Goal: Task Accomplishment & Management: Manage account settings

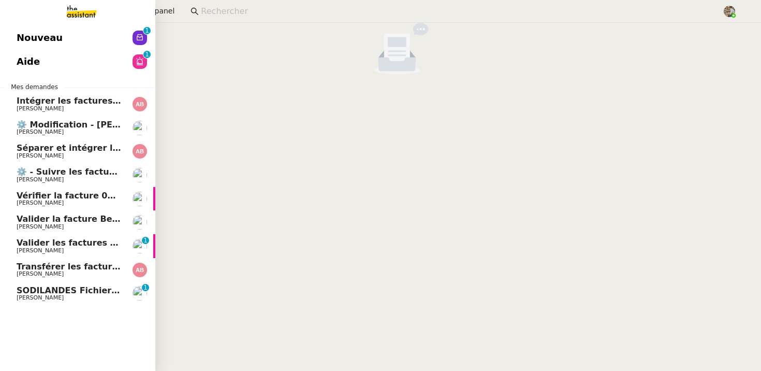
click at [64, 291] on span "SODILANDES Fichiers pour 2025" at bounding box center [92, 290] width 150 height 10
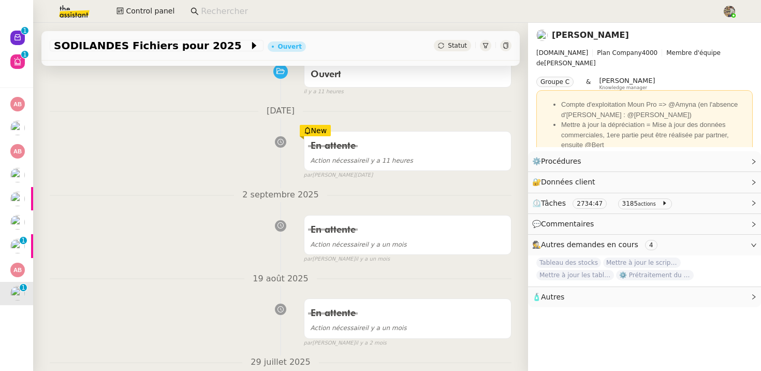
scroll to position [303, 0]
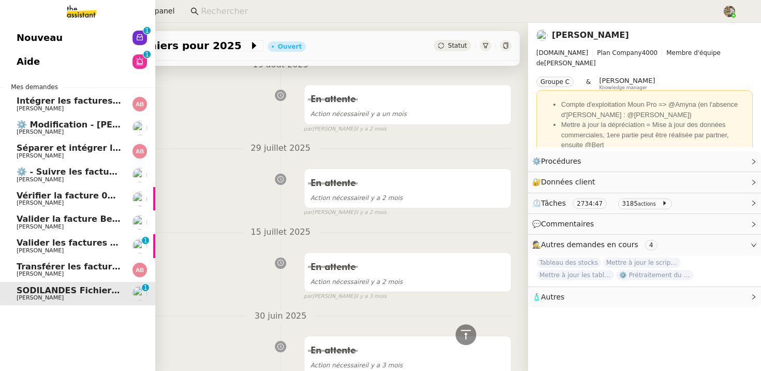
click at [62, 264] on span "Transférer les factures validées" at bounding box center [90, 266] width 147 height 10
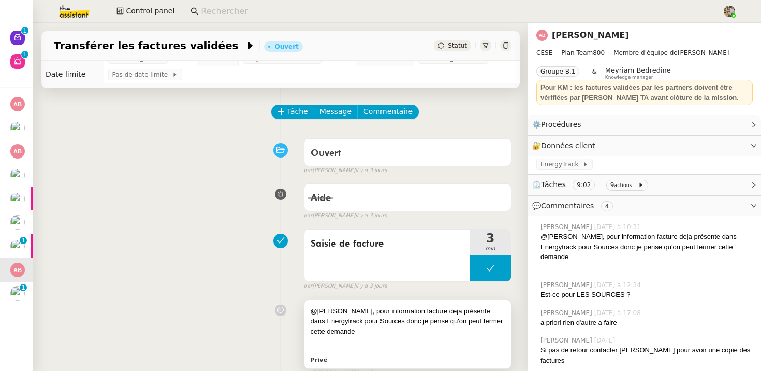
scroll to position [13, 0]
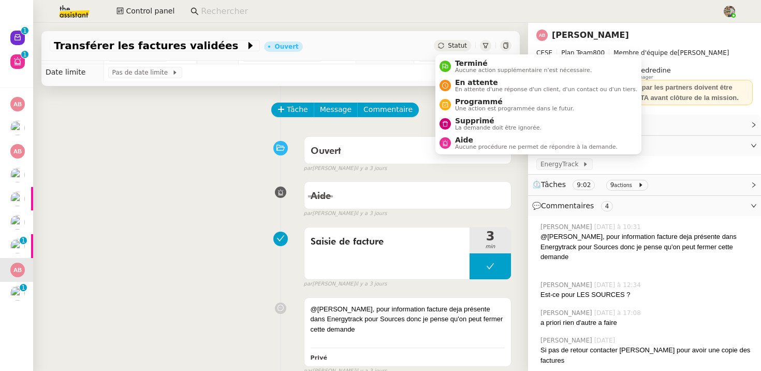
click at [453, 42] on span "Statut" at bounding box center [457, 45] width 19 height 7
click at [457, 68] on span "Aucune action supplémentaire n'est nécessaire." at bounding box center [523, 70] width 137 height 6
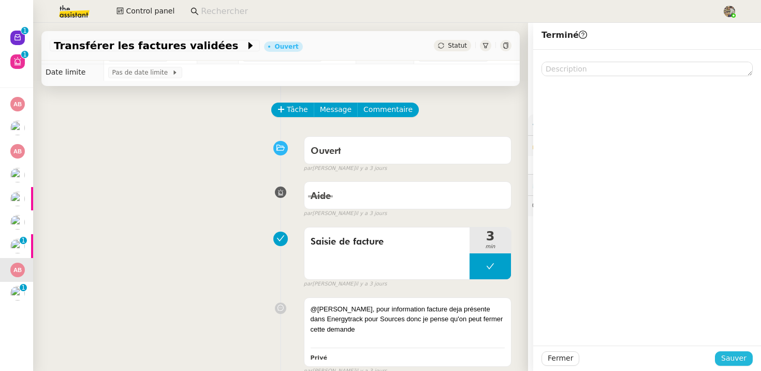
click at [729, 363] on span "Sauver" at bounding box center [733, 358] width 25 height 12
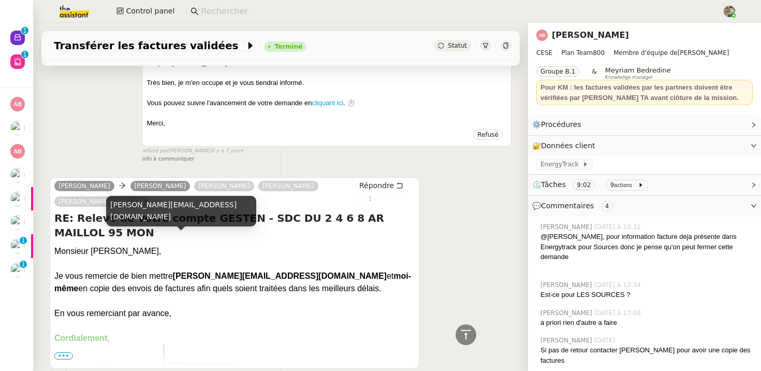
scroll to position [1945, 0]
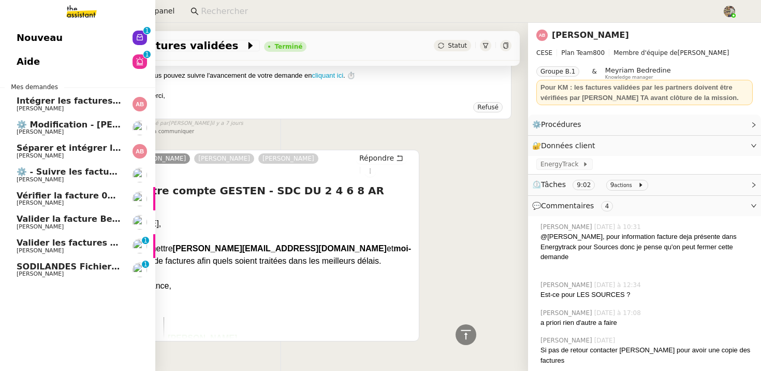
click at [62, 245] on span "Valider les factures des aquarelles" at bounding box center [98, 243] width 162 height 10
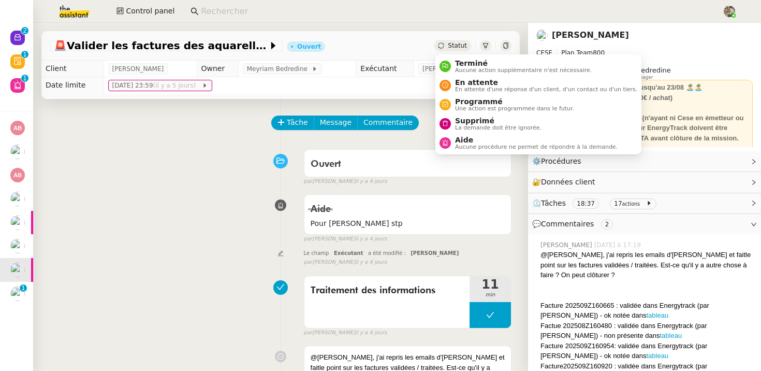
click at [456, 45] on span "Statut" at bounding box center [457, 45] width 19 height 7
click at [456, 142] on span "Aide" at bounding box center [536, 140] width 162 height 8
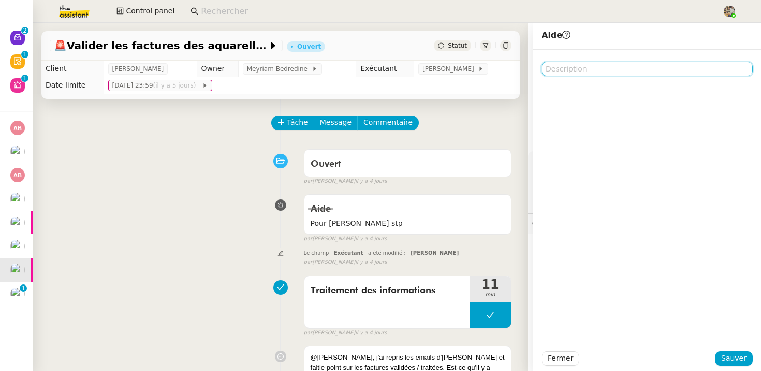
click at [583, 71] on textarea at bounding box center [646, 69] width 211 height 14
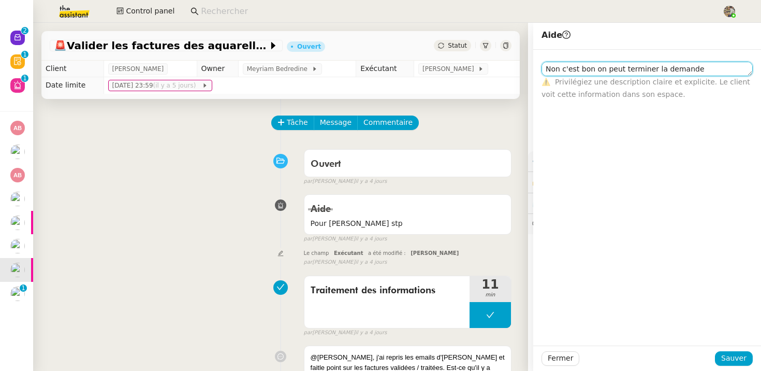
click at [628, 76] on textarea "Non c'est bon on peut terminer la demande" at bounding box center [646, 69] width 211 height 14
click at [635, 67] on textarea "Non c'est bon on peut terminer la demande" at bounding box center [646, 69] width 211 height 14
click at [628, 64] on textarea "Non c'est bon on peut finir la demande" at bounding box center [646, 69] width 211 height 14
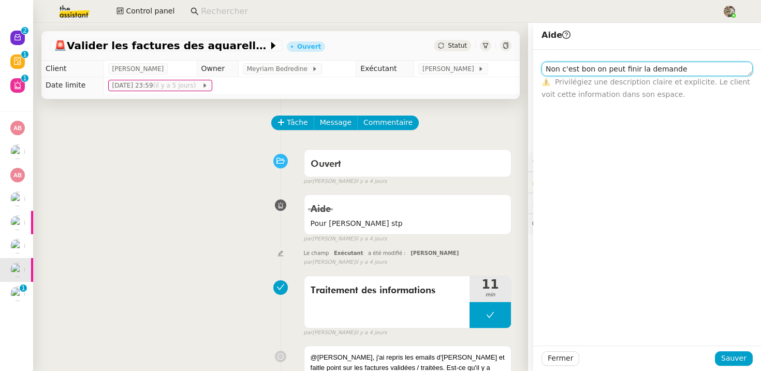
click at [628, 64] on textarea "Non c'est bon on peut finir la demande" at bounding box center [646, 69] width 211 height 14
click at [630, 69] on textarea "Non c'est bon on peut terminée la demande" at bounding box center [646, 69] width 211 height 14
click at [706, 72] on textarea "Non c'est bon on peut marquer la demande" at bounding box center [646, 69] width 211 height 14
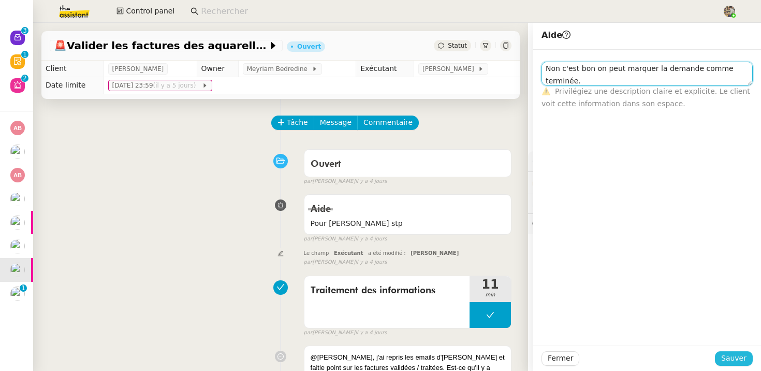
type textarea "Non c'est bon on peut marquer la demande comme terminée."
click at [731, 360] on span "Sauver" at bounding box center [733, 358] width 25 height 12
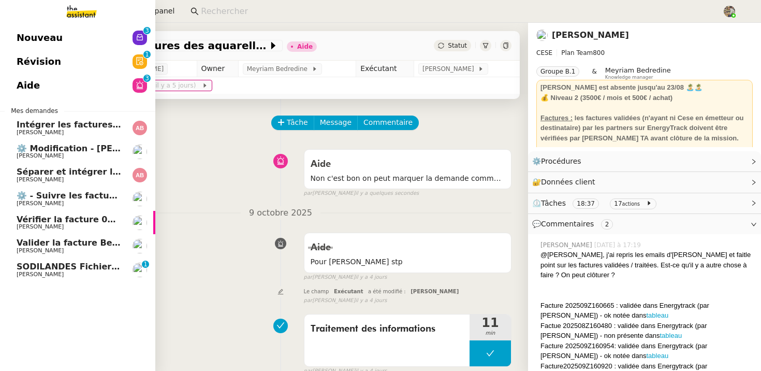
click at [18, 248] on span "Charles Da Conceicao" at bounding box center [40, 250] width 47 height 7
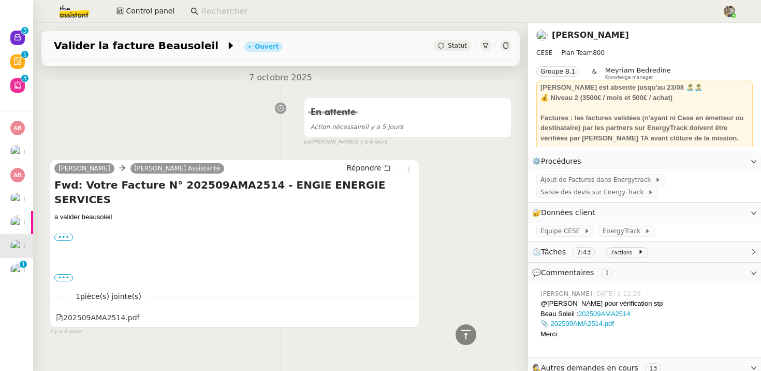
scroll to position [62, 0]
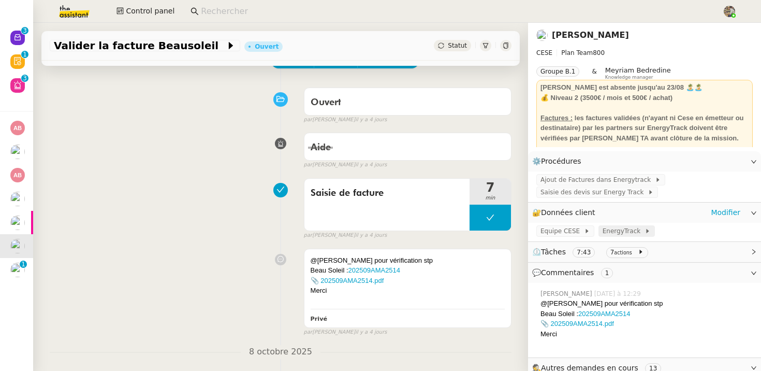
click at [615, 230] on span "EnergyTrack" at bounding box center [623, 231] width 42 height 10
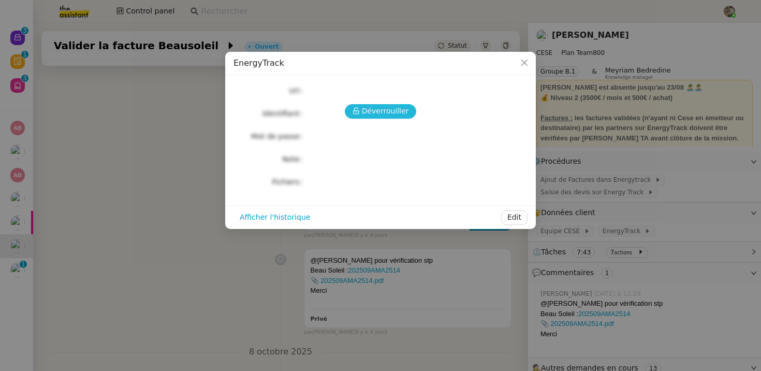
click at [375, 107] on span "Déverrouiller" at bounding box center [385, 111] width 47 height 12
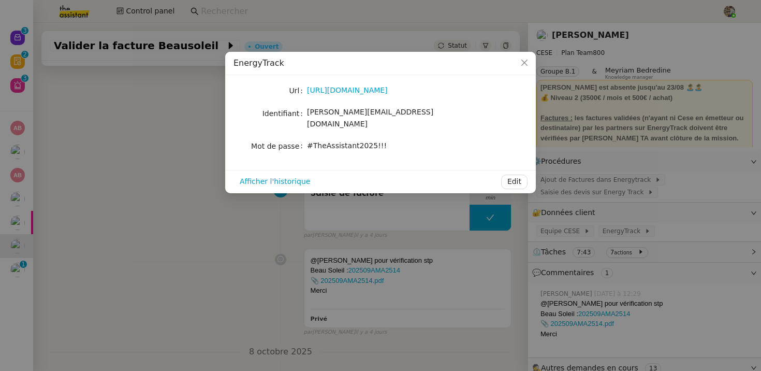
click at [121, 142] on nz-modal-container "EnergyTrack Url https://energytrack.fr/ Identifiant camille.assistante@cese.fr …" at bounding box center [380, 185] width 761 height 371
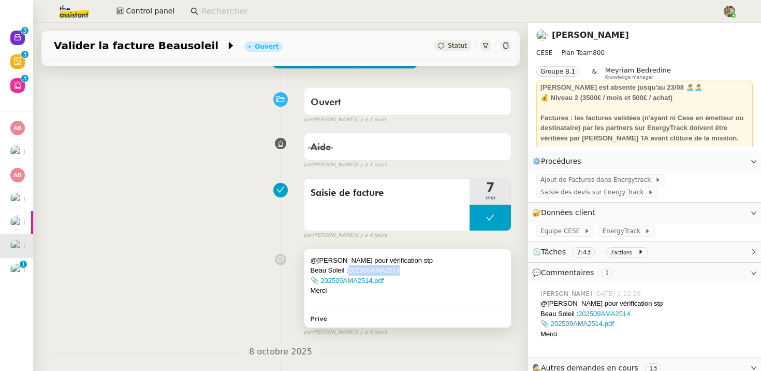
drag, startPoint x: 418, startPoint y: 271, endPoint x: 349, endPoint y: 271, distance: 68.3
click at [349, 271] on div "Beau Soleil : 202509AMA2514" at bounding box center [407, 270] width 194 height 10
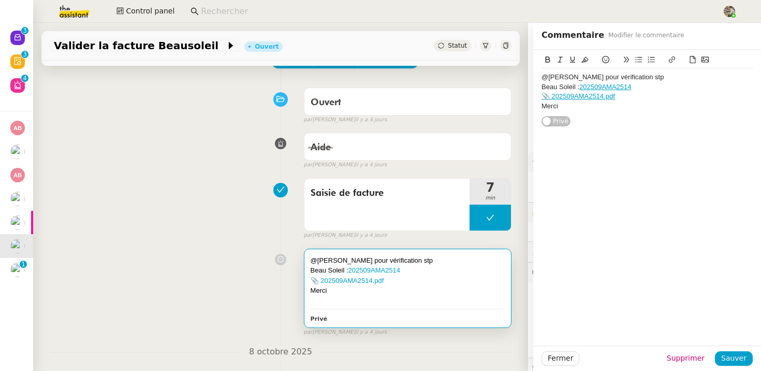
click at [244, 223] on div "Saisie de facture 7 min false par Coralie B. il y a 4 jours" at bounding box center [281, 206] width 462 height 66
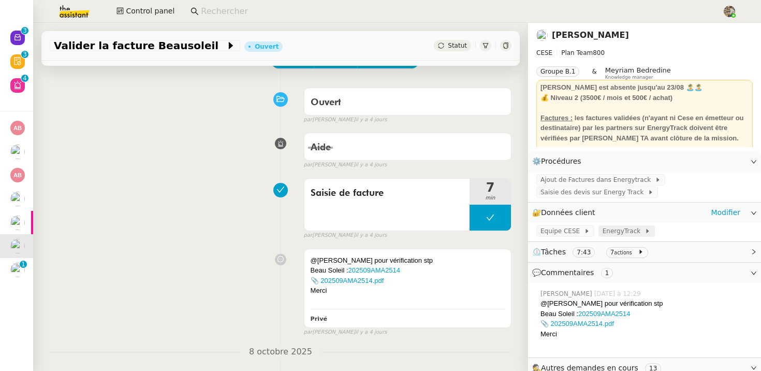
click at [632, 229] on span "EnergyTrack" at bounding box center [623, 231] width 42 height 10
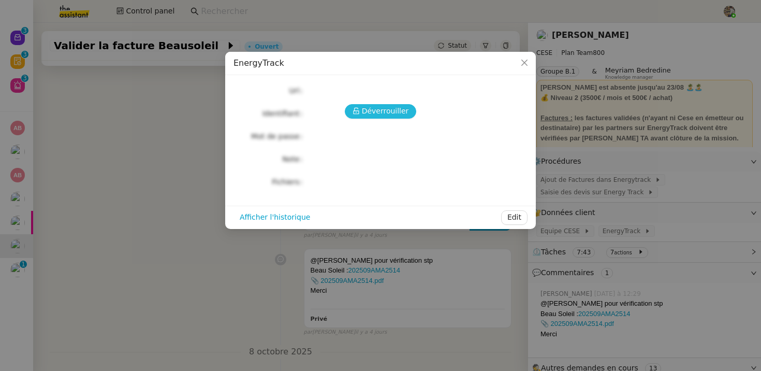
click at [400, 114] on span "Déverrouiller" at bounding box center [385, 111] width 47 height 12
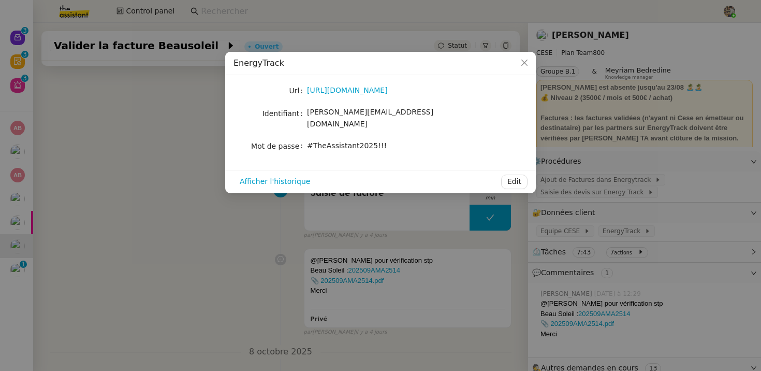
click at [359, 113] on span "camille.assistante@cese.fr" at bounding box center [370, 118] width 126 height 20
copy span "camille.assistante@cese.fr"
drag, startPoint x: 307, startPoint y: 136, endPoint x: 391, endPoint y: 136, distance: 83.8
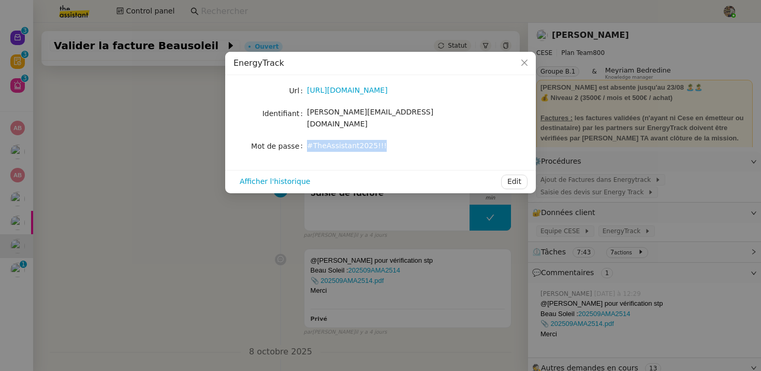
click at [391, 140] on div "#TheAssistant2025!!!" at bounding box center [392, 146] width 171 height 12
copy span "#TheAssistant2025!!!"
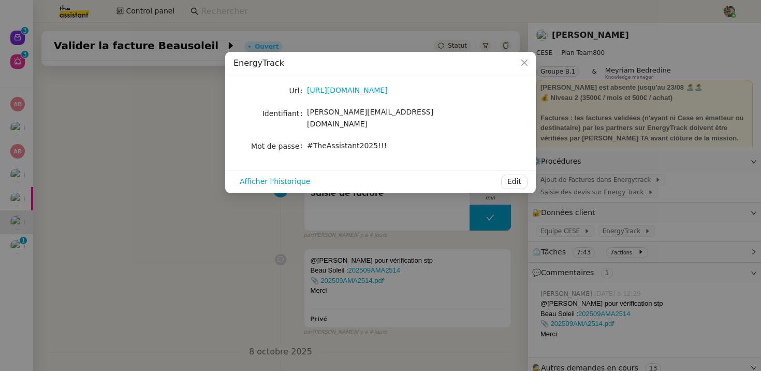
click at [200, 183] on nz-modal-container "EnergyTrack Url https://energytrack.fr/ Identifiant camille.assistante@cese.fr …" at bounding box center [380, 185] width 761 height 371
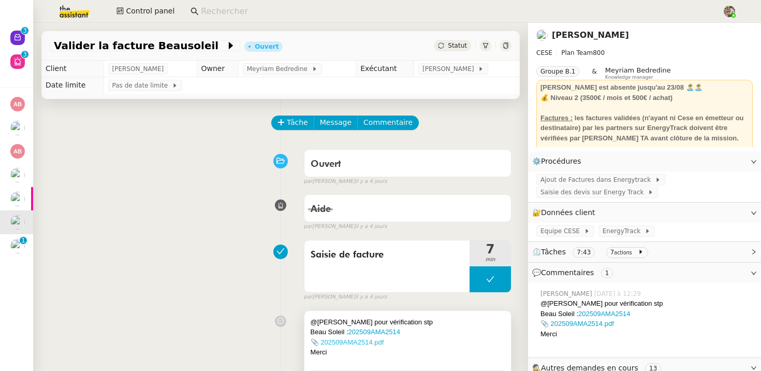
click at [346, 340] on link "📎 202509AMA2514.pdf" at bounding box center [346, 342] width 73 height 8
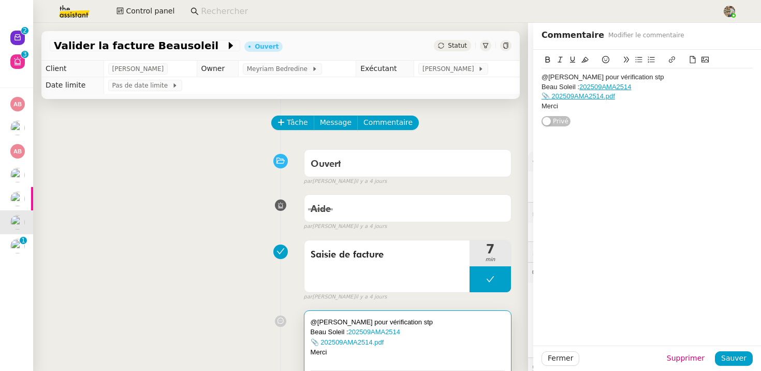
click at [448, 52] on div "Valider la facture Beausoleil Ouvert Statut" at bounding box center [280, 45] width 478 height 29
click at [455, 48] on span "Statut" at bounding box center [457, 45] width 19 height 7
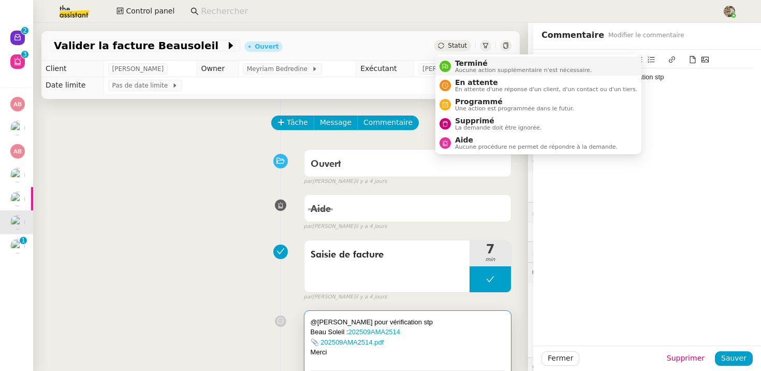
click at [460, 69] on span "Aucune action supplémentaire n'est nécessaire." at bounding box center [523, 70] width 137 height 6
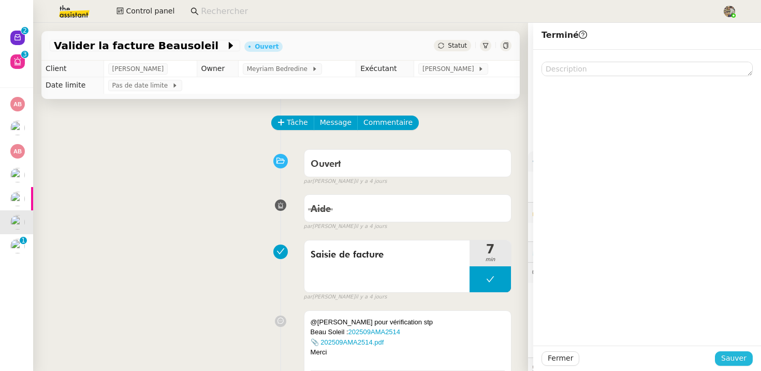
click at [742, 358] on span "Sauver" at bounding box center [733, 358] width 25 height 12
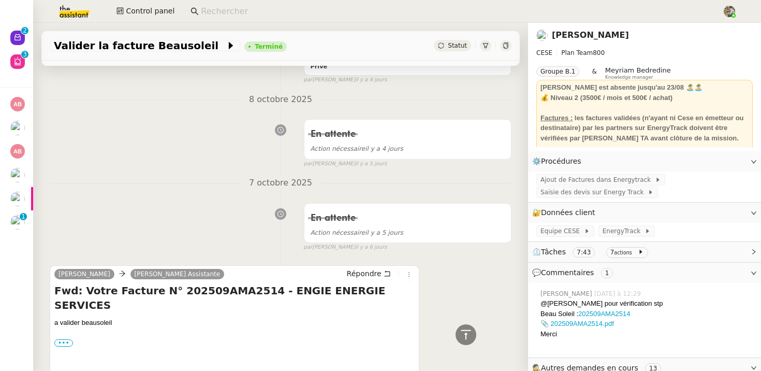
scroll to position [338, 0]
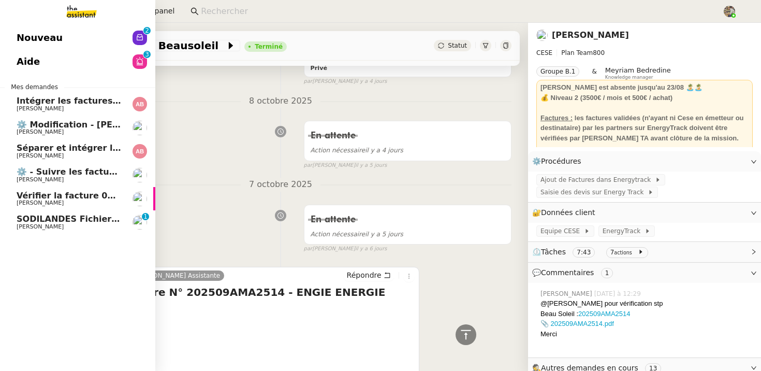
click at [45, 176] on span "Charles Da Conceicao" at bounding box center [40, 179] width 47 height 7
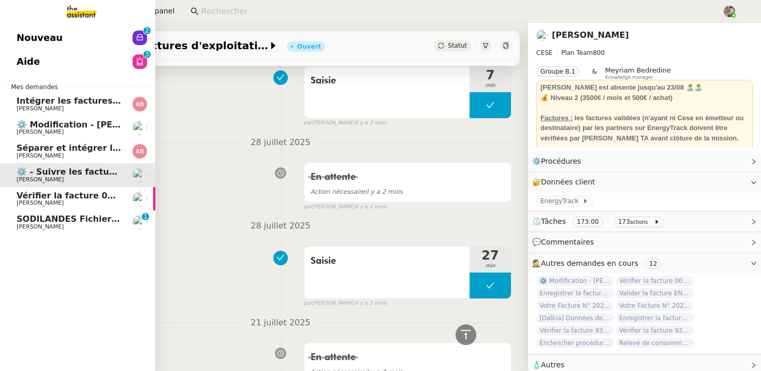
click at [72, 144] on span "Séparer et intégrer les avoirs à ENERGYTRACK" at bounding box center [125, 148] width 217 height 10
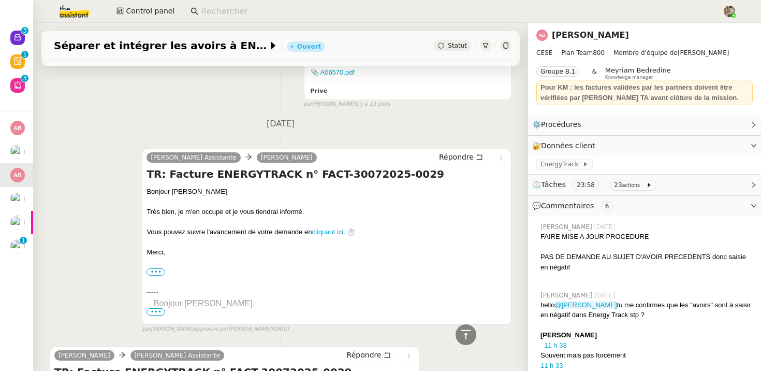
scroll to position [1046, 0]
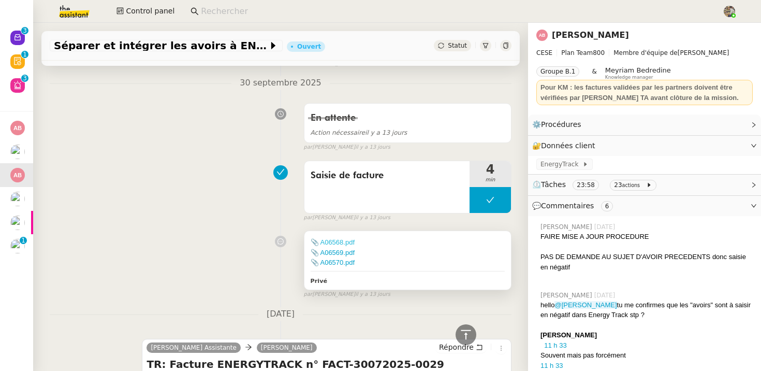
click at [334, 238] on link "📎 A06568.pdf" at bounding box center [332, 242] width 44 height 8
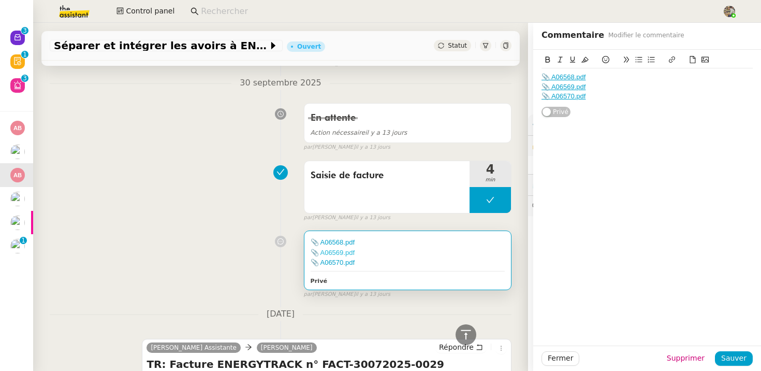
click at [338, 248] on link "📎 A06569.pdf" at bounding box center [332, 252] width 44 height 8
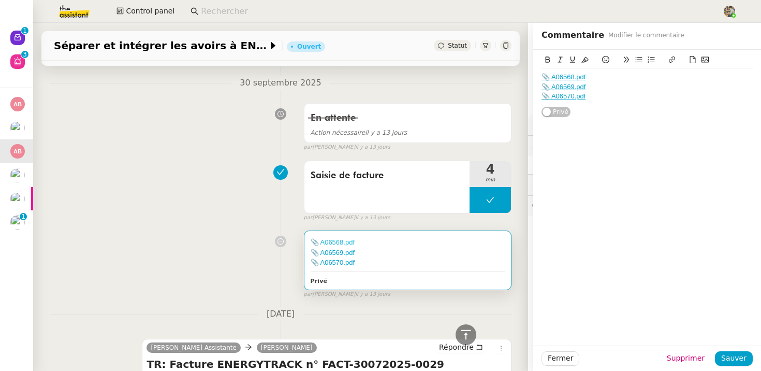
click at [338, 238] on link "📎 A06568.pdf" at bounding box center [332, 242] width 44 height 8
click at [330, 258] on link "📎 A06570.pdf" at bounding box center [332, 262] width 44 height 8
click at [180, 140] on div "En attente Action nécessaire il y a 13 jours false par Marylou D. il y a 13 jou…" at bounding box center [281, 124] width 462 height 53
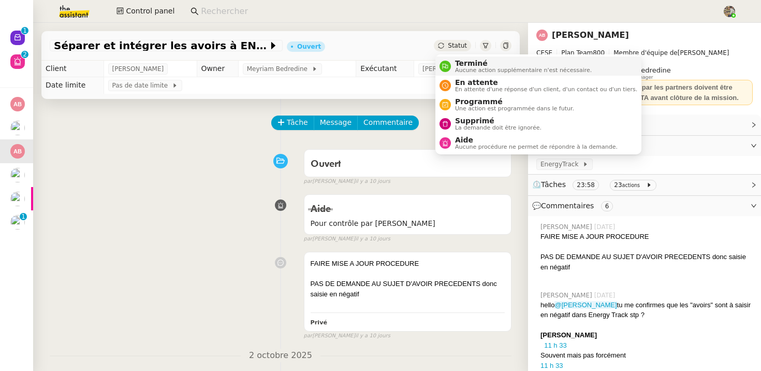
click at [457, 69] on span "Aucune action supplémentaire n'est nécessaire." at bounding box center [523, 70] width 137 height 6
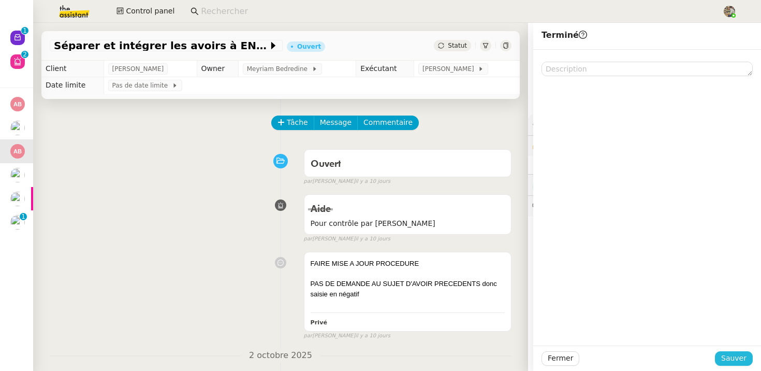
click at [728, 358] on span "Sauver" at bounding box center [733, 358] width 25 height 12
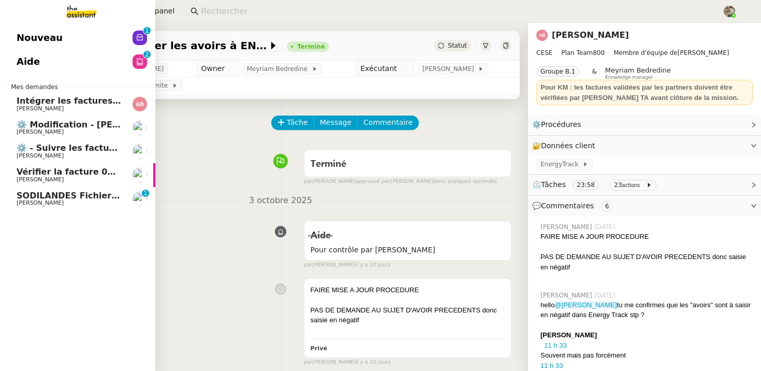
click at [27, 104] on span "Intégrer les factures dans ENERGYTRACK" at bounding box center [113, 101] width 192 height 10
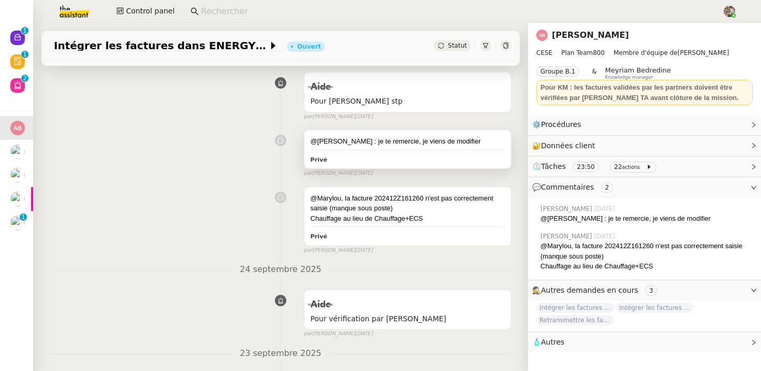
scroll to position [20, 0]
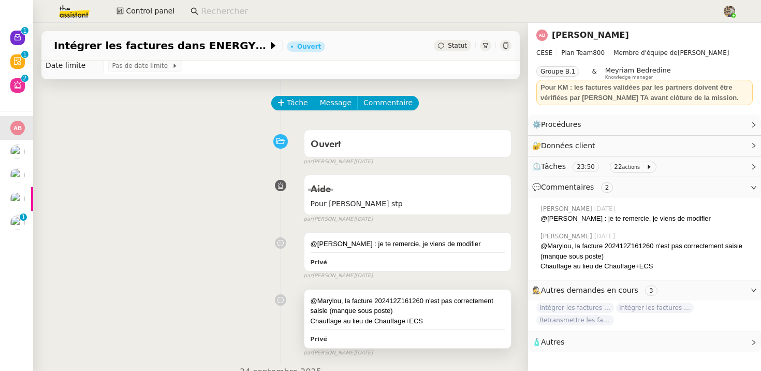
click at [395, 296] on div "@Marylou, la facture 202412Z161260 n'est pas correctement saisie (manque sous p…" at bounding box center [407, 305] width 194 height 20
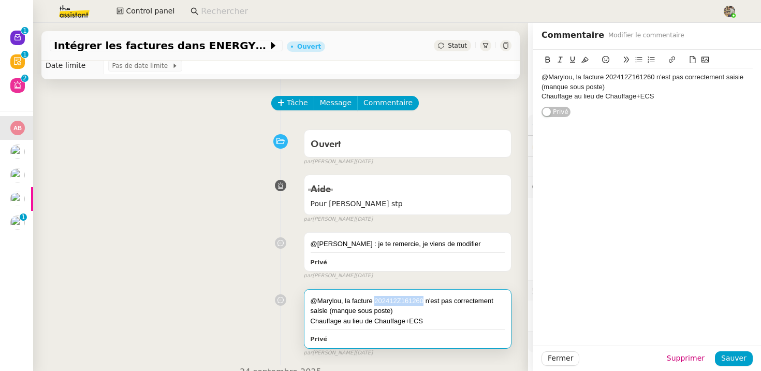
scroll to position [701, 0]
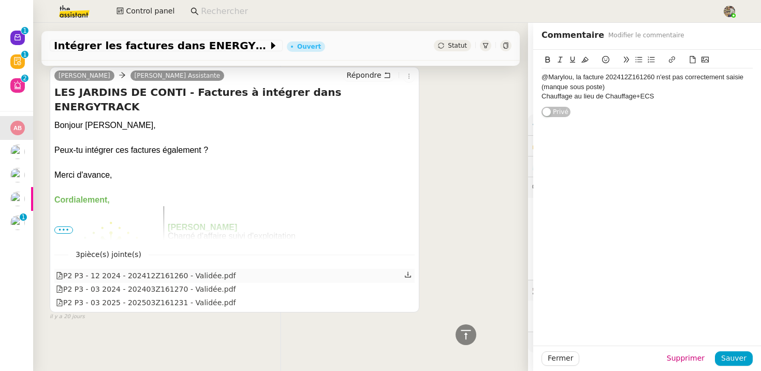
click at [406, 275] on icon at bounding box center [407, 274] width 7 height 7
click at [407, 285] on icon at bounding box center [408, 288] width 6 height 6
click at [408, 302] on icon at bounding box center [407, 301] width 7 height 7
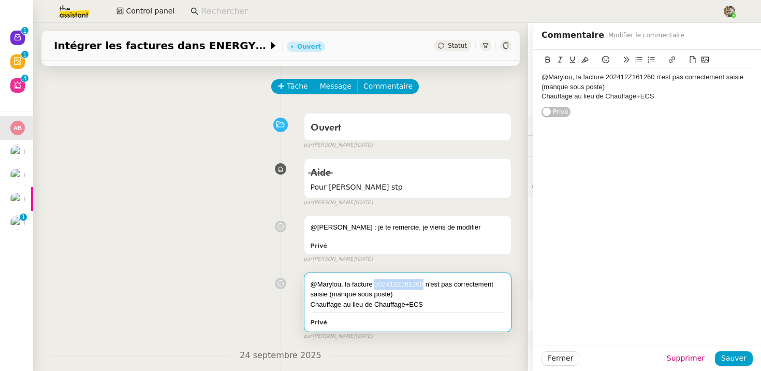
scroll to position [0, 0]
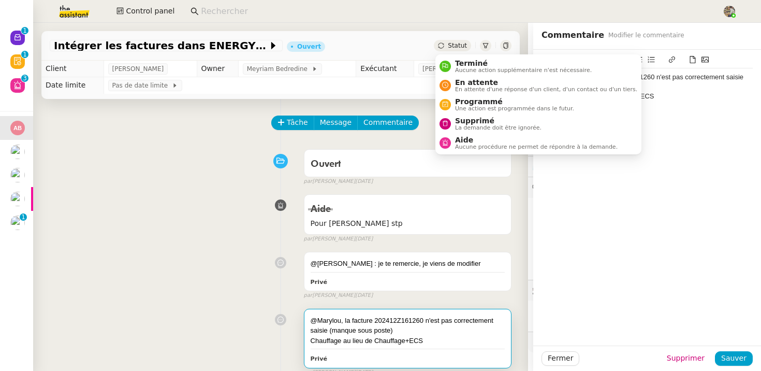
click at [451, 43] on span "Statut" at bounding box center [457, 45] width 19 height 7
click at [456, 67] on span "Aucune action supplémentaire n'est nécessaire." at bounding box center [523, 70] width 137 height 6
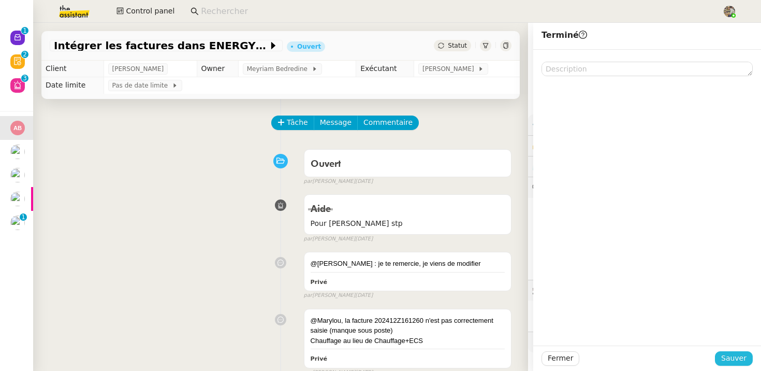
click at [735, 363] on span "Sauver" at bounding box center [733, 358] width 25 height 12
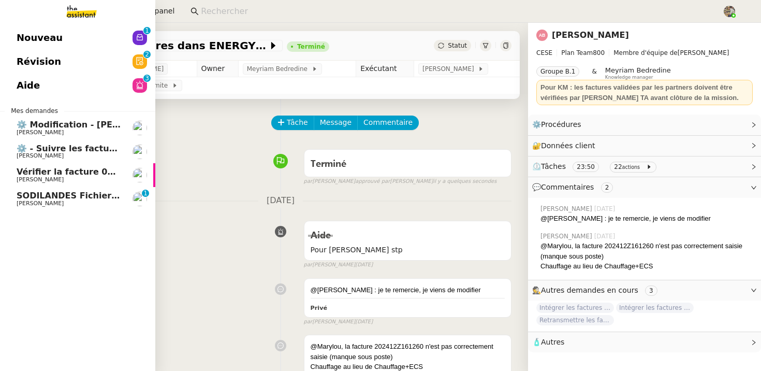
click at [70, 169] on span "Vérifier la facture 0001 R XFMBZ2" at bounding box center [96, 172] width 158 height 10
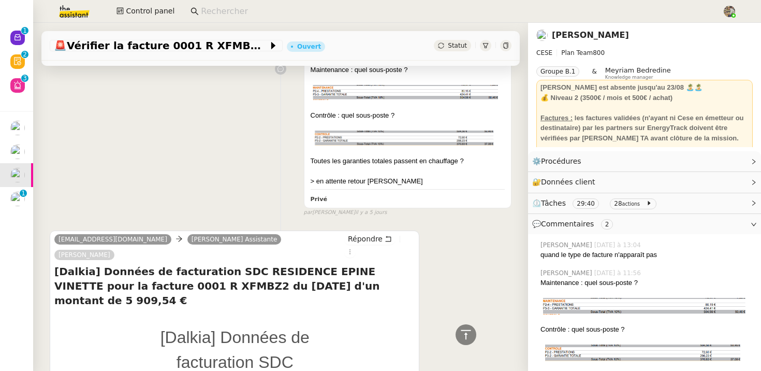
scroll to position [486, 0]
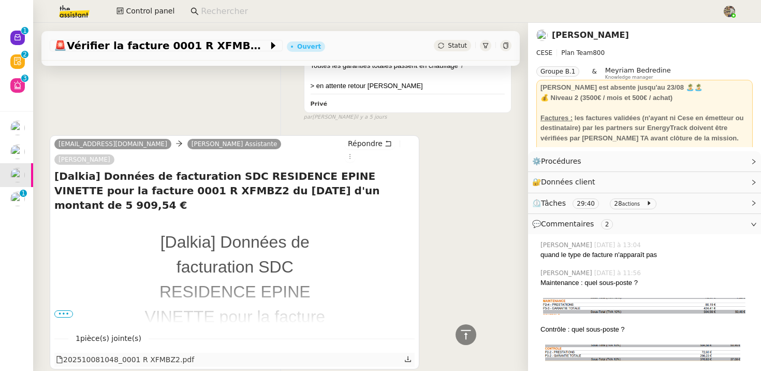
click at [194, 352] on div "202510081048_0001 R XFMBZ2.pdf" at bounding box center [234, 358] width 360 height 13
click at [406, 355] on icon at bounding box center [407, 358] width 7 height 7
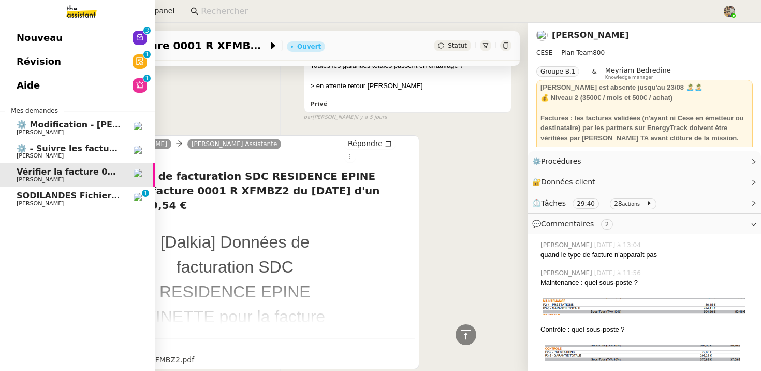
click at [43, 197] on span "SODILANDES Fichiers pour 2025" at bounding box center [92, 195] width 150 height 10
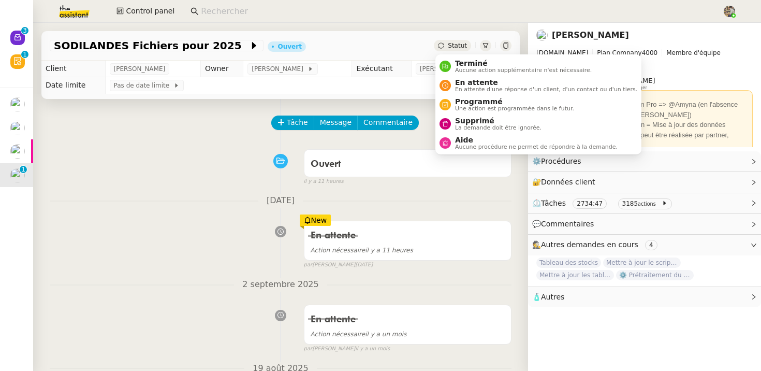
click at [456, 48] on span "Statut" at bounding box center [457, 45] width 19 height 7
click at [454, 86] on div "En attente En attente d'une réponse d'un client, d'un contact ou d'un tiers." at bounding box center [544, 85] width 186 height 14
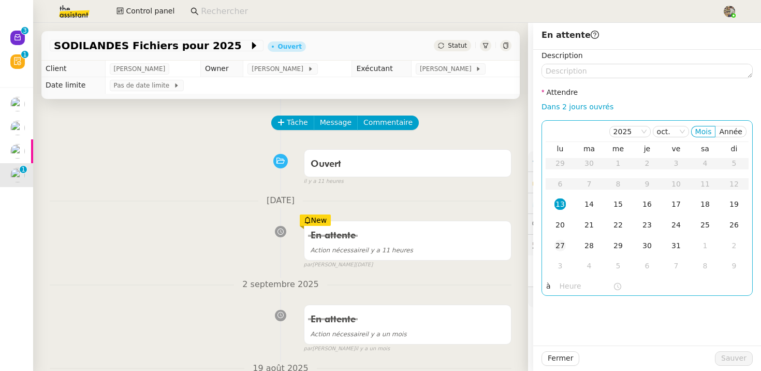
click at [559, 247] on div "27" at bounding box center [559, 245] width 11 height 11
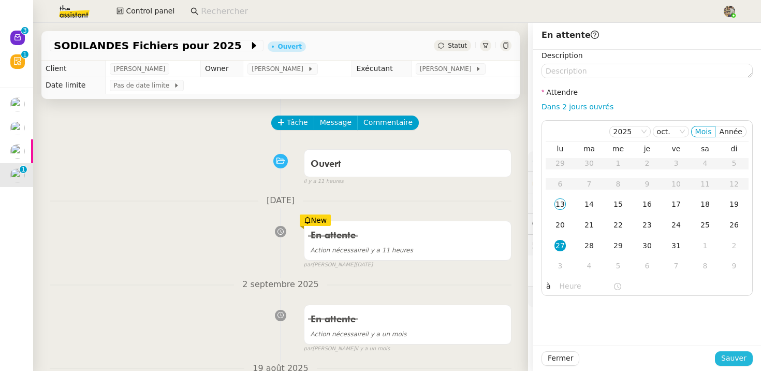
click at [737, 360] on span "Sauver" at bounding box center [733, 358] width 25 height 12
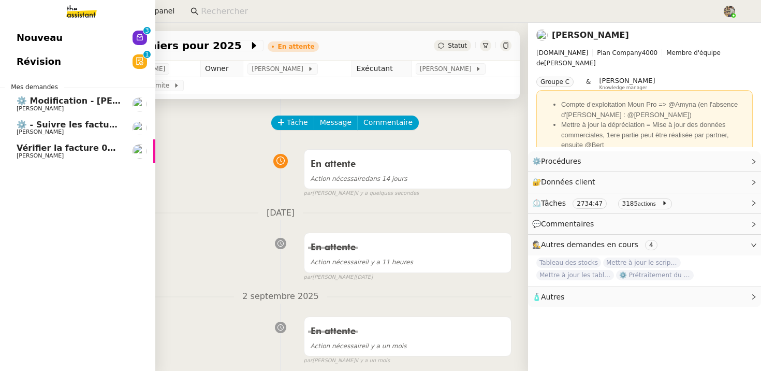
click at [36, 121] on span "⚙️ - Suivre les factures d'exploitation" at bounding box center [104, 125] width 174 height 10
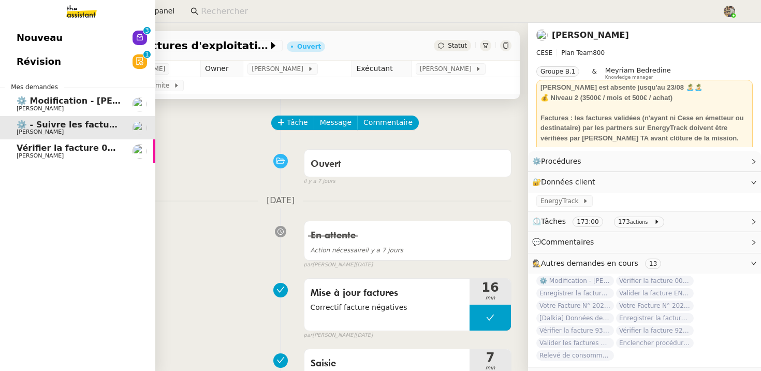
click at [57, 155] on span "Charles Da Conceicao" at bounding box center [40, 155] width 47 height 7
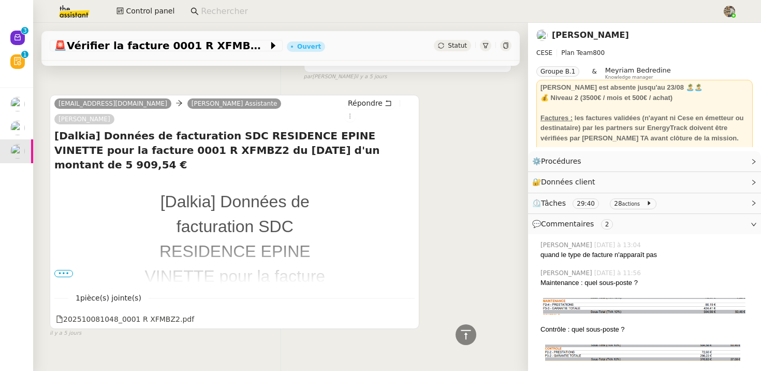
scroll to position [527, 0]
drag, startPoint x: 361, startPoint y: 120, endPoint x: 290, endPoint y: 120, distance: 70.9
click at [290, 128] on h4 "[Dalkia] Données de facturation SDC RESIDENCE EPINE VINETTE pour la facture 000…" at bounding box center [234, 149] width 360 height 43
copy h4 "EPINE VINETTE"
click at [228, 12] on input at bounding box center [456, 12] width 511 height 14
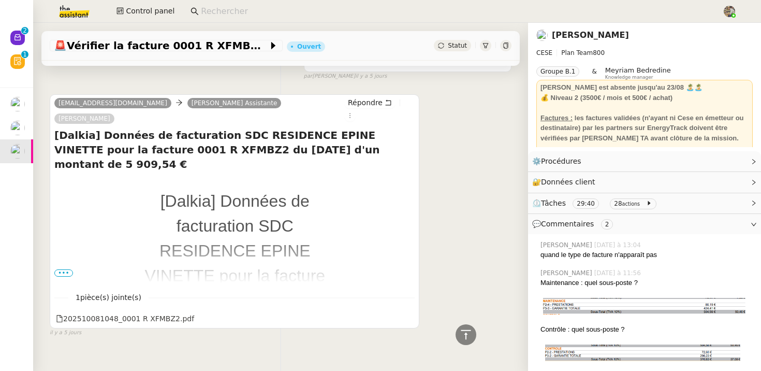
paste input "EPINE VINETTE"
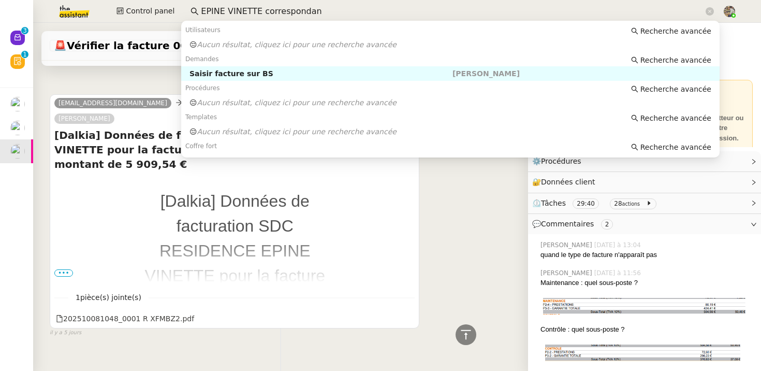
click at [224, 75] on div "Saisir facture sur BS" at bounding box center [320, 73] width 263 height 9
type input "EPINE VINETTE correspondan"
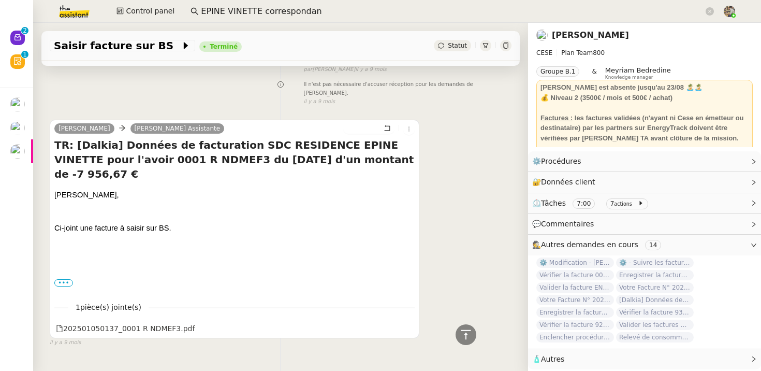
scroll to position [572, 0]
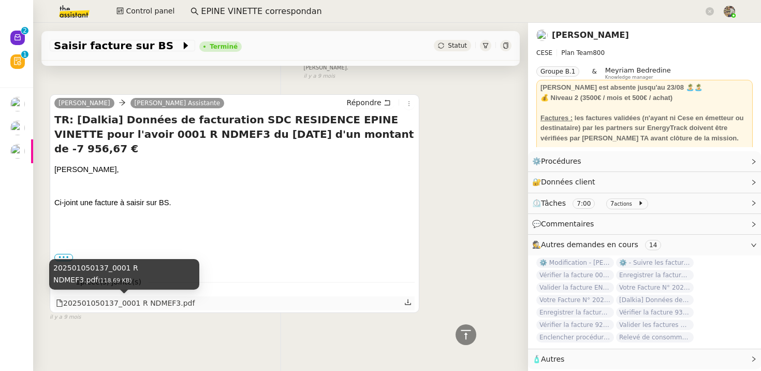
click at [136, 306] on div "202501050137_0001 R NDMEF3.pdf" at bounding box center [125, 303] width 139 height 12
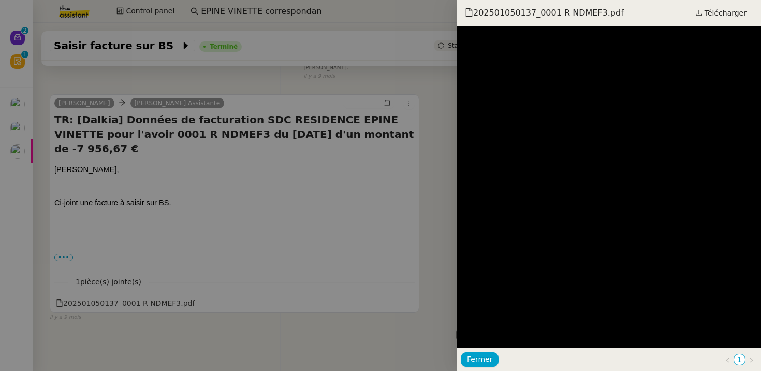
click at [249, 224] on div at bounding box center [380, 185] width 761 height 371
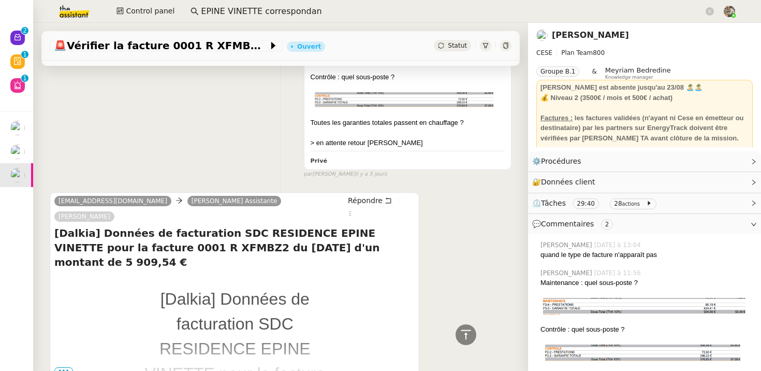
scroll to position [527, 0]
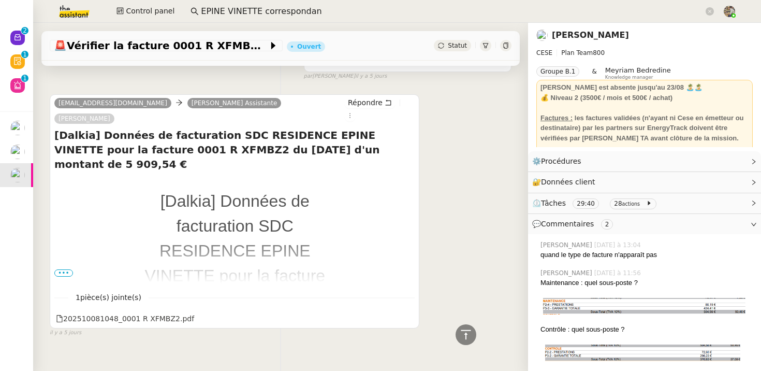
click at [61, 269] on span "•••" at bounding box center [63, 272] width 19 height 7
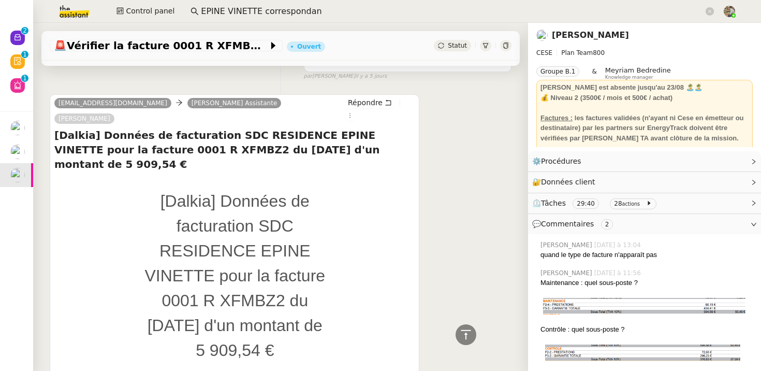
scroll to position [688, 0]
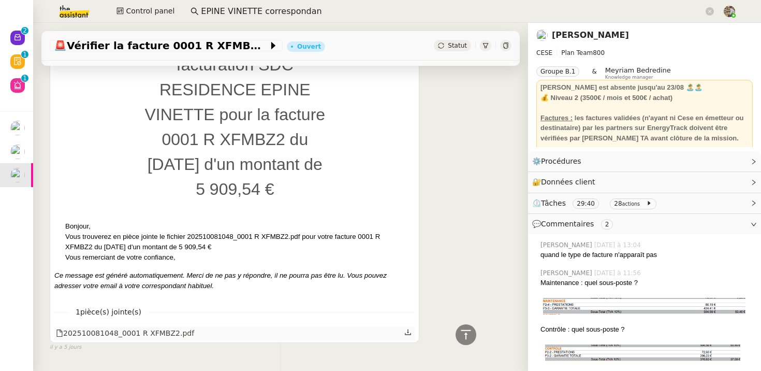
click at [149, 327] on div "202510081048_0001 R XFMBZ2.pdf" at bounding box center [125, 333] width 138 height 12
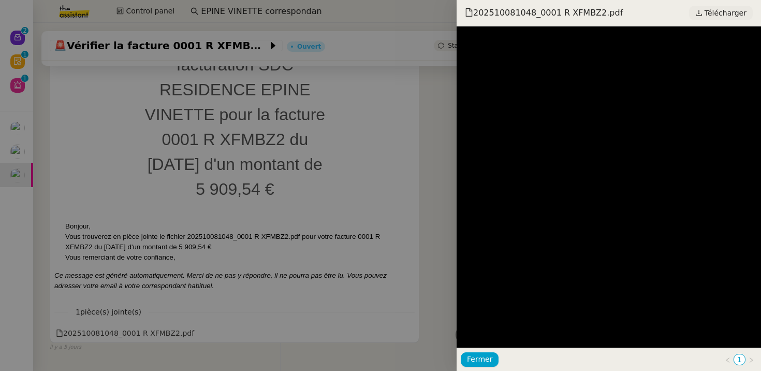
click at [733, 11] on span "Télécharger" at bounding box center [725, 12] width 42 height 13
click at [333, 64] on div at bounding box center [380, 185] width 761 height 371
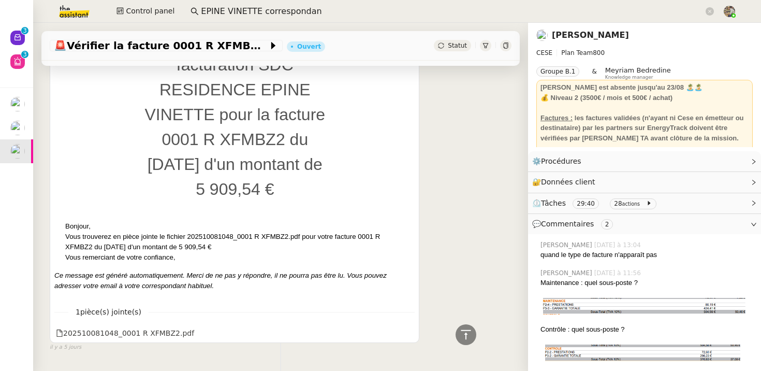
scroll to position [0, 0]
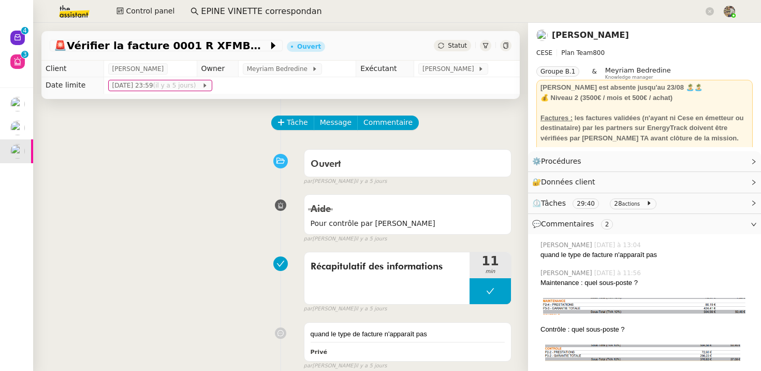
click at [450, 43] on span "Statut" at bounding box center [457, 45] width 19 height 7
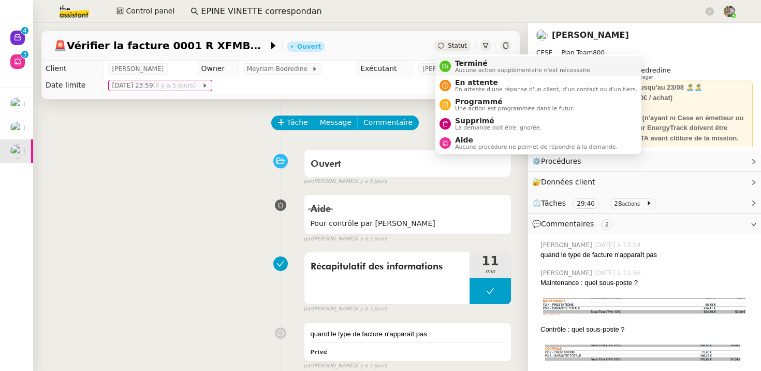
click at [459, 68] on span "Aucune action supplémentaire n'est nécessaire." at bounding box center [523, 70] width 137 height 6
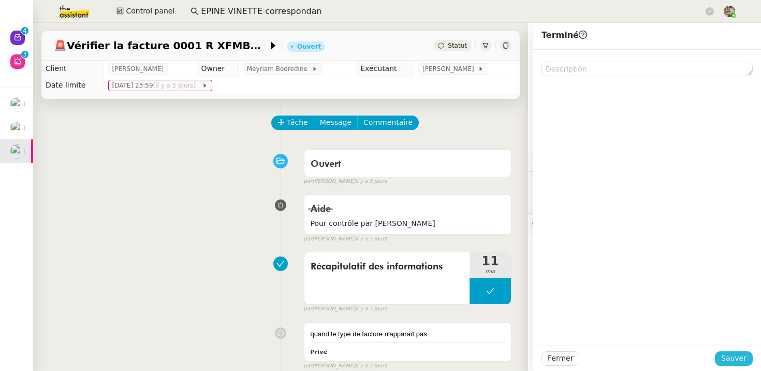
click at [747, 356] on button "Sauver" at bounding box center [734, 358] width 38 height 14
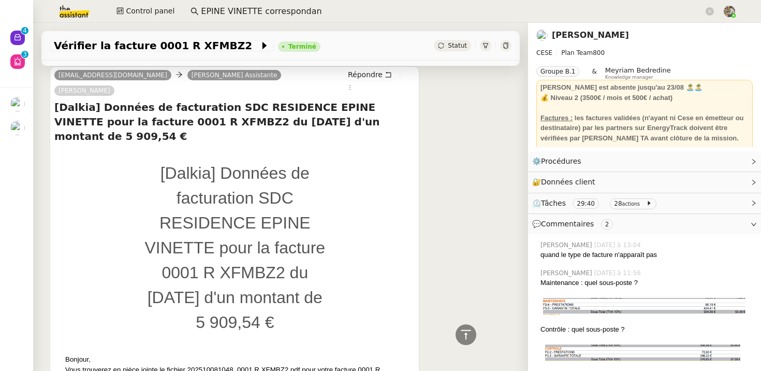
scroll to position [407, 0]
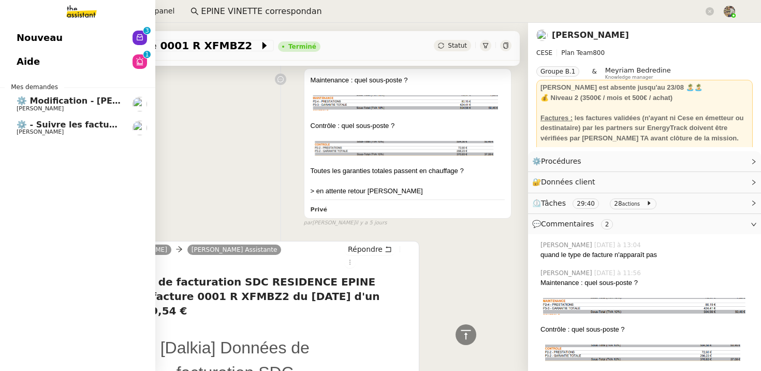
click at [25, 102] on span "⚙️ Modification - Saisie et suivi des devis sur Energy Track" at bounding box center [178, 101] width 322 height 10
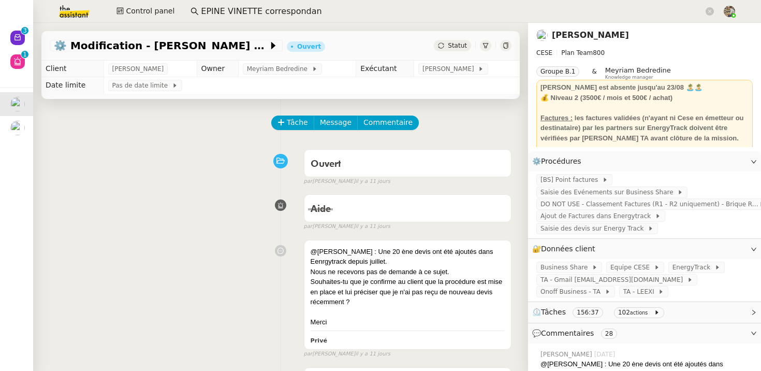
click at [456, 50] on div "Statut" at bounding box center [452, 45] width 37 height 11
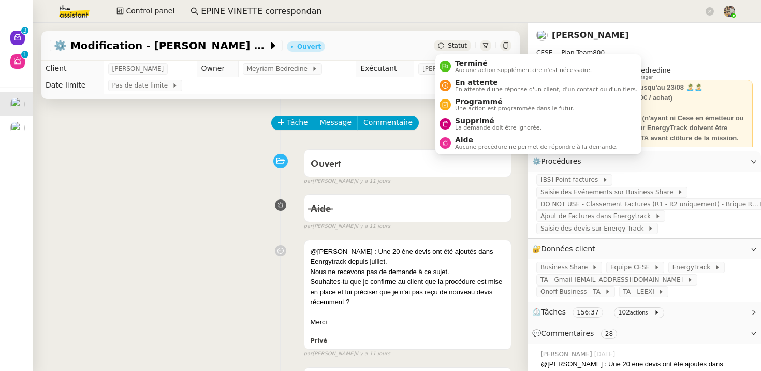
click at [454, 136] on div "Tâche Message Commentaire" at bounding box center [391, 127] width 239 height 25
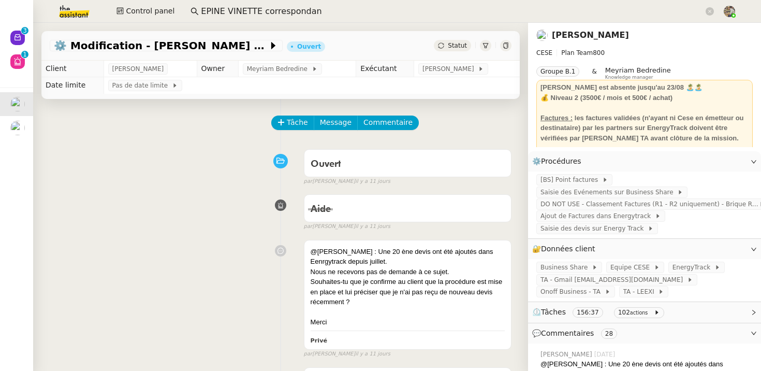
click at [453, 46] on span "Statut" at bounding box center [457, 45] width 19 height 7
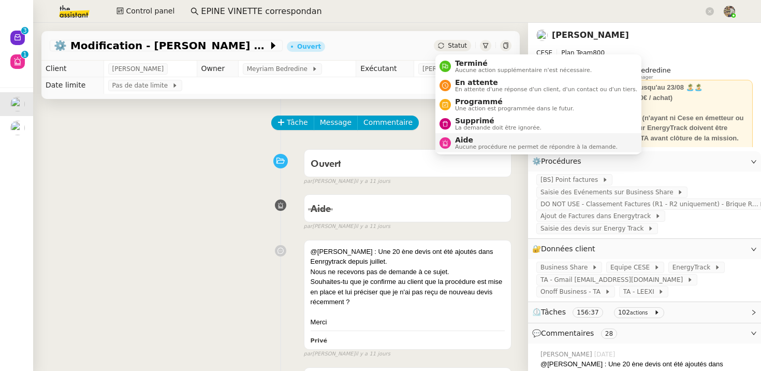
click at [449, 146] on div "Aide Aucune procédure ne permet de répondre à la demande." at bounding box center [528, 143] width 178 height 14
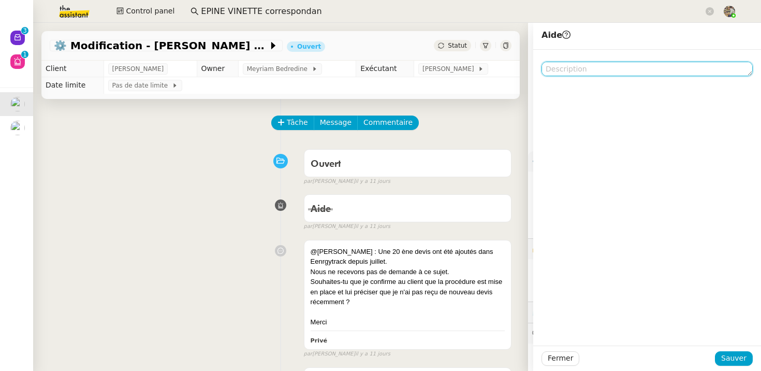
click at [573, 76] on textarea at bounding box center [646, 69] width 211 height 14
click at [573, 75] on textarea at bounding box center [646, 69] width 211 height 14
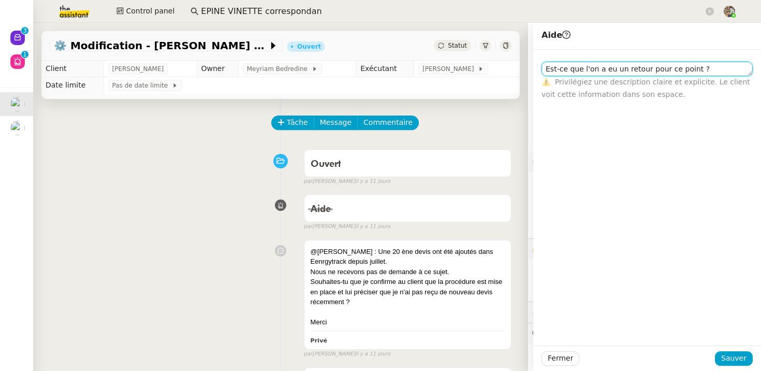
click at [546, 67] on textarea "Est-ce que l'on a eu un retour pour ce point ? Merci" at bounding box center [646, 69] width 211 height 14
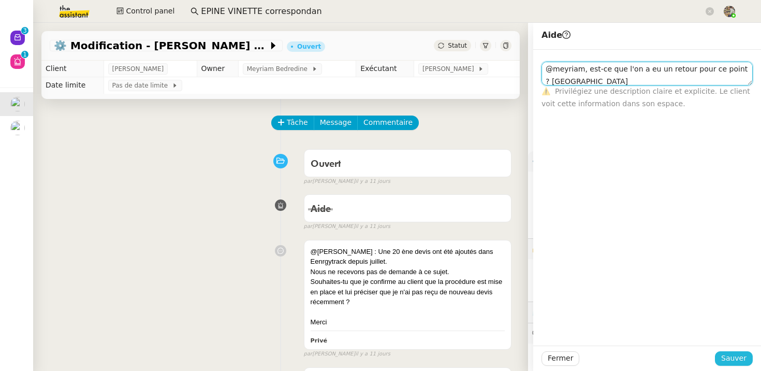
type textarea "@meyriam, est-ce que l'on a eu un retour pour ce point ? Merci"
click at [730, 356] on span "Sauver" at bounding box center [733, 358] width 25 height 12
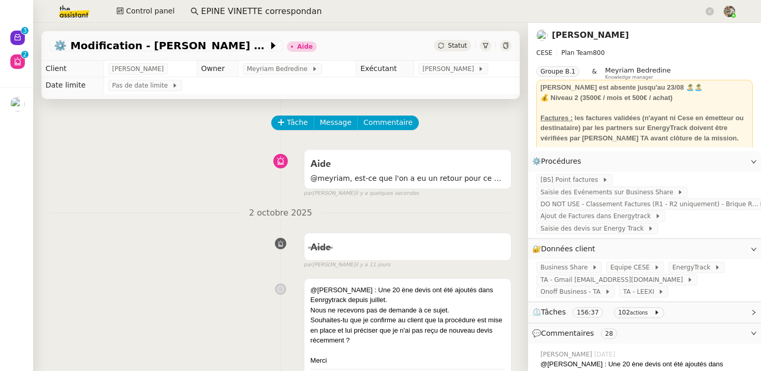
click at [583, 35] on link "Charles Da Conceicao" at bounding box center [590, 35] width 77 height 10
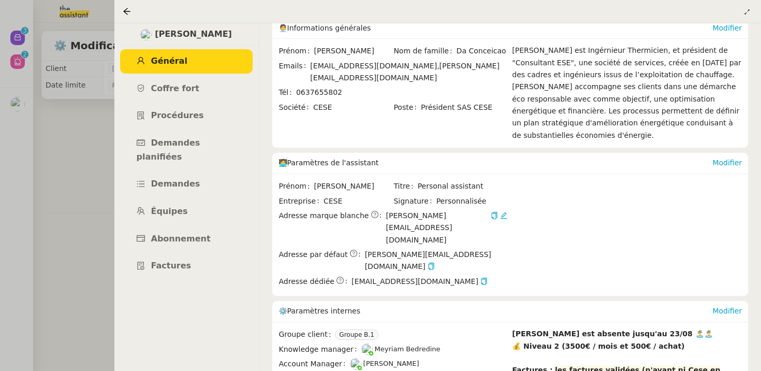
scroll to position [96, 0]
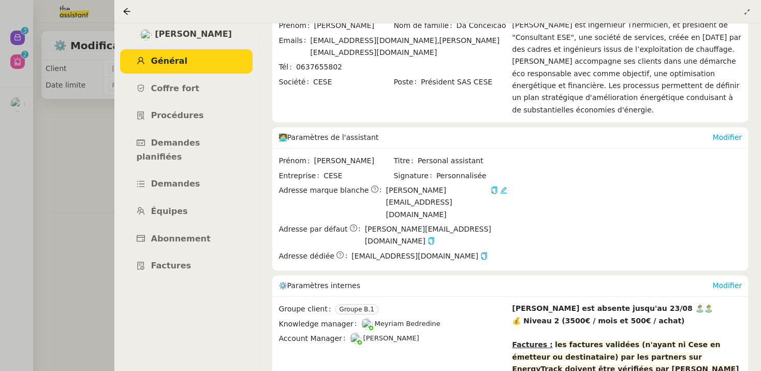
click at [56, 189] on div at bounding box center [380, 185] width 761 height 371
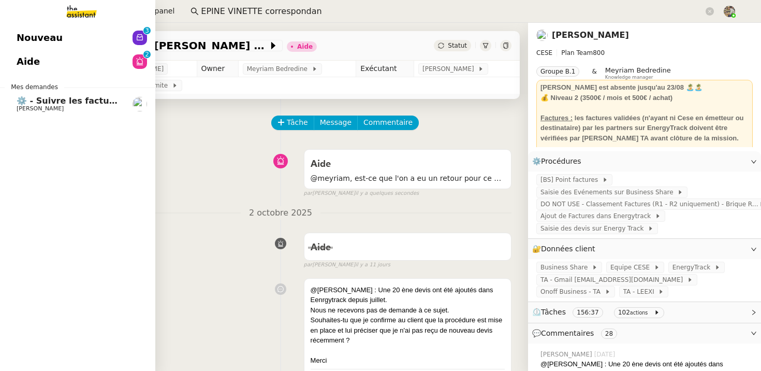
click at [13, 106] on link "⚙️ - Suivre les factures d'exploitation Charles Da Conceicao" at bounding box center [77, 104] width 155 height 24
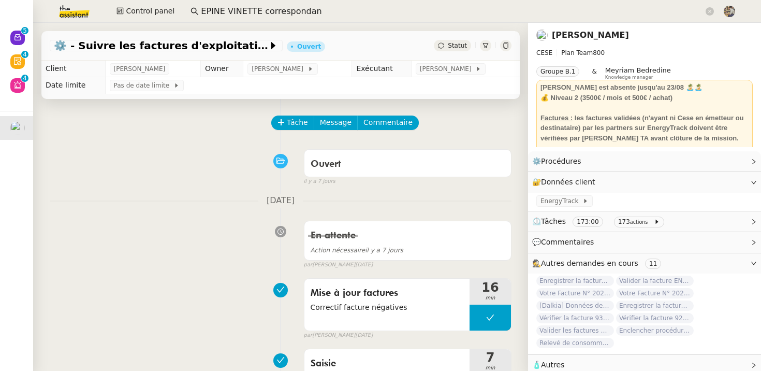
click at [223, 8] on input "EPINE VINETTE correspondan" at bounding box center [452, 12] width 502 height 14
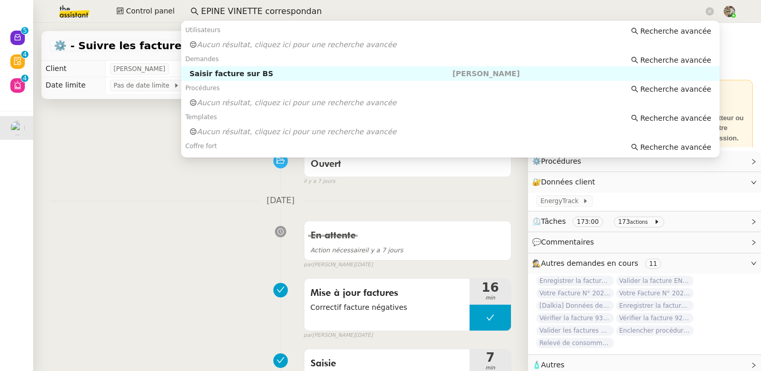
click at [223, 8] on input "EPINE VINETTE correspondan" at bounding box center [452, 12] width 502 height 14
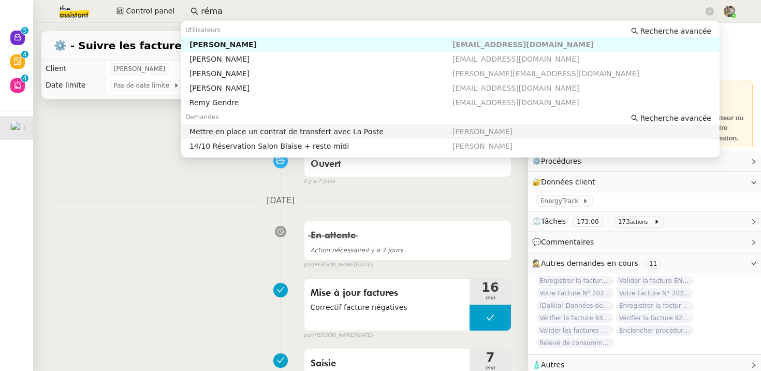
click at [251, 130] on div "Mettre en place un contrat de transfert avec La Poste" at bounding box center [320, 131] width 263 height 9
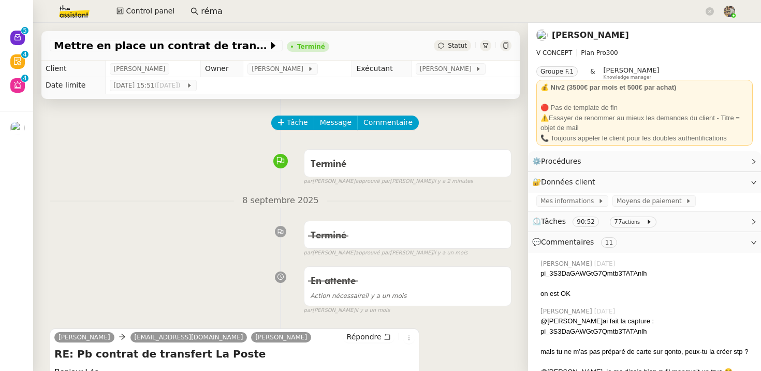
click at [590, 29] on nz-page-header-title "Quang Tam NGUYEN" at bounding box center [590, 35] width 77 height 14
click at [585, 35] on link "Quang Tam NGUYEN" at bounding box center [590, 35] width 77 height 10
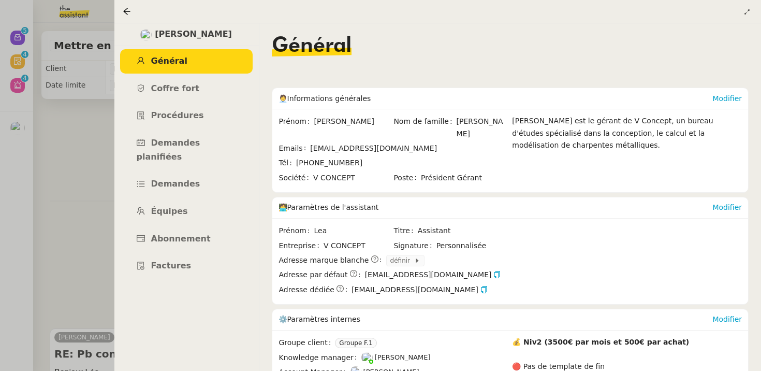
click at [80, 127] on div at bounding box center [380, 185] width 761 height 371
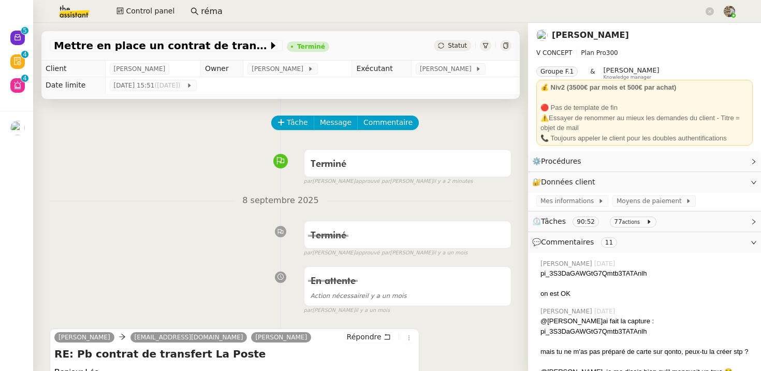
click at [191, 7] on icon at bounding box center [194, 11] width 8 height 8
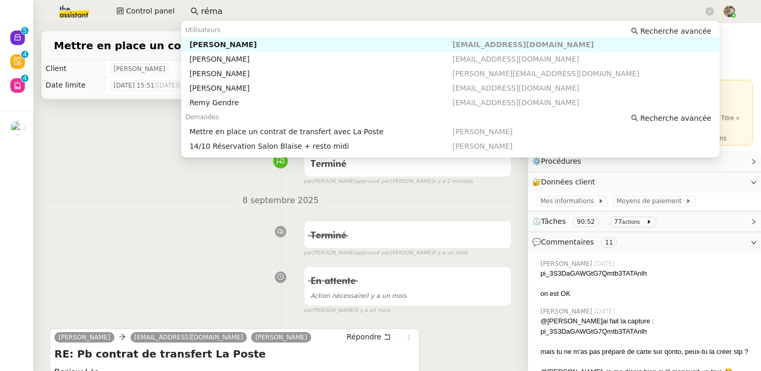
click at [217, 7] on input "réma" at bounding box center [452, 12] width 502 height 14
paste input "Suivi contrat d'embauche - Enora Beaudouin"
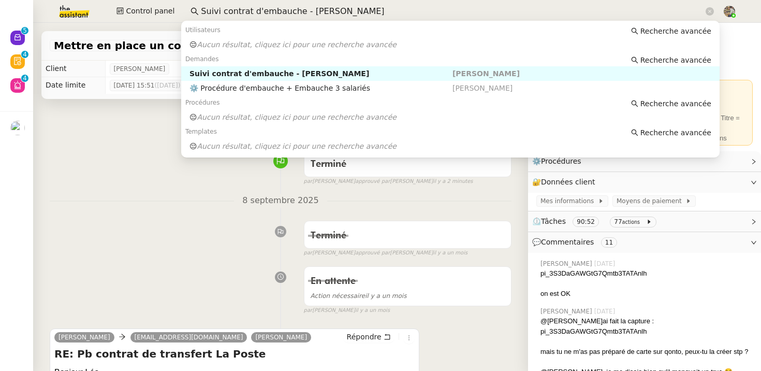
click at [231, 72] on div "Suivi contrat d'embauche - Enora Beaudouin" at bounding box center [320, 73] width 263 height 9
type input "Suivi contrat d'embauche - Enora Beaudouin"
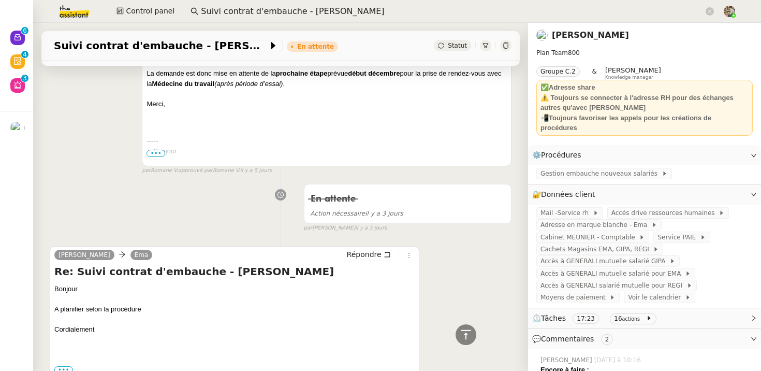
scroll to position [628, 0]
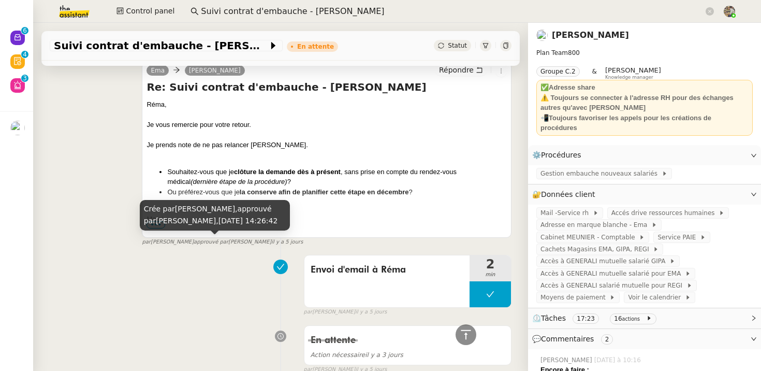
click at [170, 243] on small "par Frédérique A. approuvé par Frédérique A. il y a 5 jours" at bounding box center [222, 242] width 161 height 9
click at [234, 237] on div "Crée par Frédérique Albert, approuvé par Frédérique Albert, 8 oct. 2025, 14:26:…" at bounding box center [215, 219] width 150 height 38
click at [234, 244] on small "par Frédérique A. approuvé par Frédérique A. il y a 5 jours" at bounding box center [222, 242] width 161 height 9
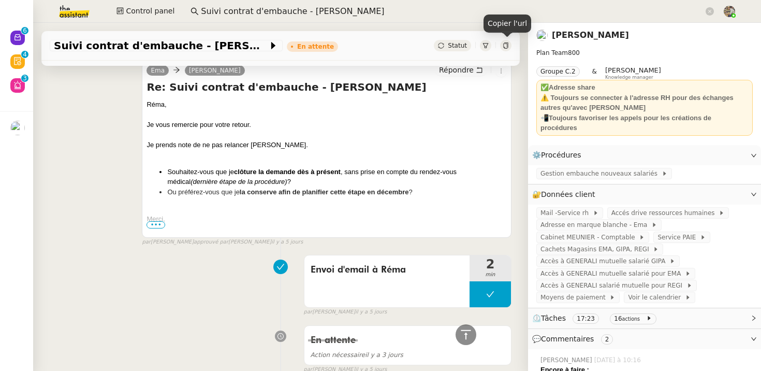
click at [504, 43] on icon at bounding box center [505, 45] width 6 height 6
